Goal: Transaction & Acquisition: Purchase product/service

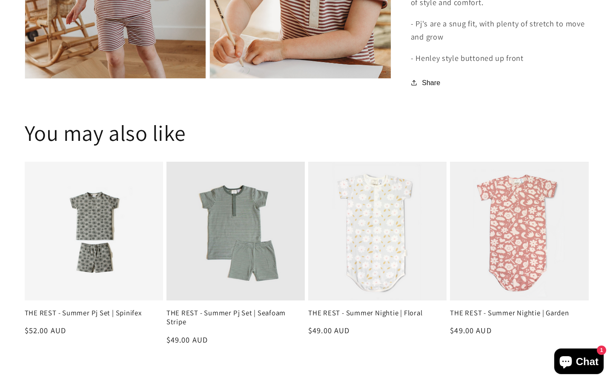
scroll to position [832, 0]
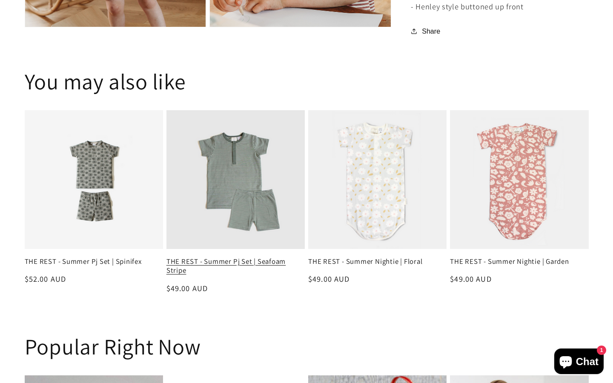
click at [262, 264] on link "THE REST - Summer Pj Set | Seafoam Stripe" at bounding box center [235, 266] width 138 height 18
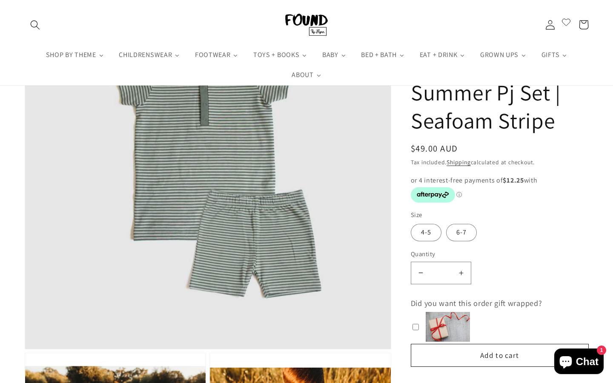
scroll to position [135, 0]
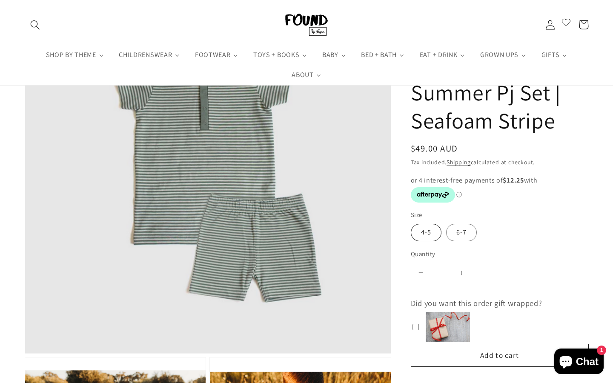
click at [426, 229] on label "4-5" at bounding box center [426, 232] width 31 height 17
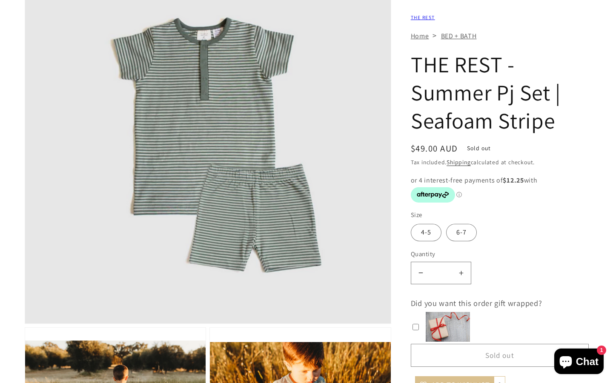
scroll to position [177, 0]
